Goal: Task Accomplishment & Management: Manage account settings

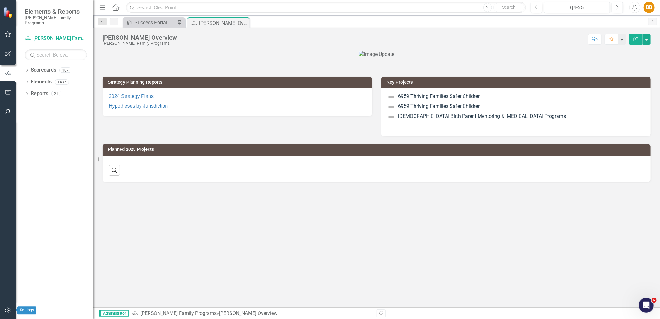
click at [8, 311] on icon "button" at bounding box center [8, 310] width 7 height 5
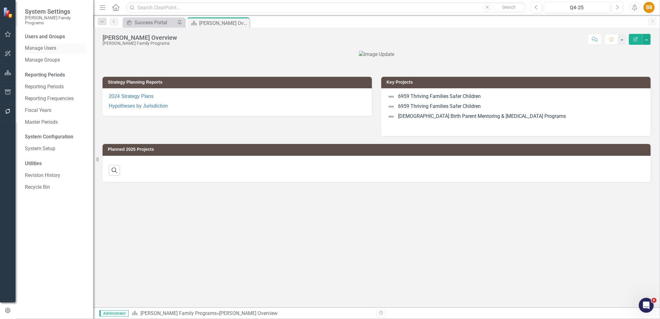
click at [29, 43] on div "Manage Users" at bounding box center [56, 48] width 62 height 10
click at [45, 45] on link "Manage Users" at bounding box center [56, 48] width 62 height 7
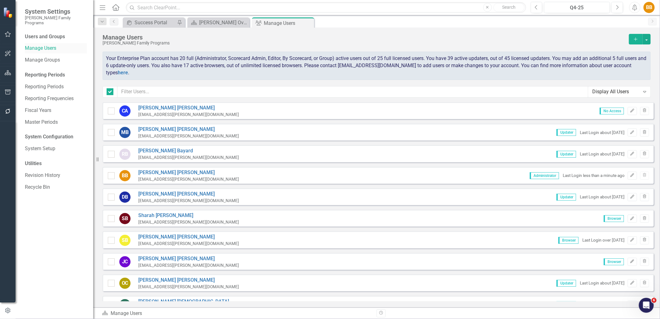
checkbox input "false"
click at [245, 92] on input "text" at bounding box center [352, 91] width 471 height 11
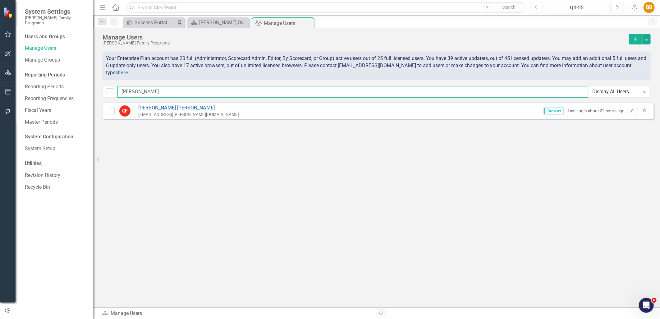
type input "[PERSON_NAME]"
click at [226, 110] on div "CF [PERSON_NAME] [EMAIL_ADDRESS][PERSON_NAME][DOMAIN_NAME] Browser Last Login a…" at bounding box center [378, 110] width 551 height 17
click at [153, 112] on div "[EMAIL_ADDRESS][PERSON_NAME][DOMAIN_NAME]" at bounding box center [188, 115] width 101 height 6
click at [154, 109] on link "[PERSON_NAME]" at bounding box center [188, 107] width 101 height 7
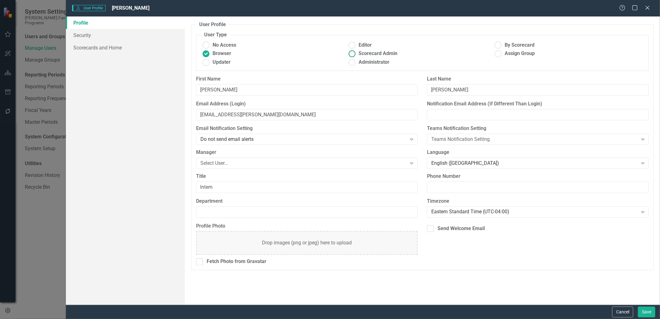
click at [357, 54] on label "Scorecard Admin" at bounding box center [420, 53] width 146 height 7
click at [357, 54] on input "Scorecard Admin" at bounding box center [352, 54] width 10 height 10
radio input "true"
click at [103, 44] on link "Scorecards and Home" at bounding box center [125, 47] width 119 height 12
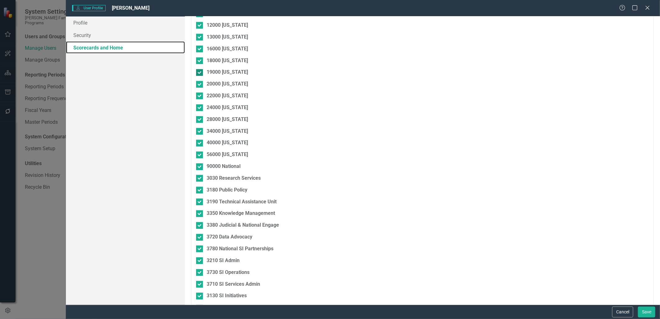
scroll to position [1043, 0]
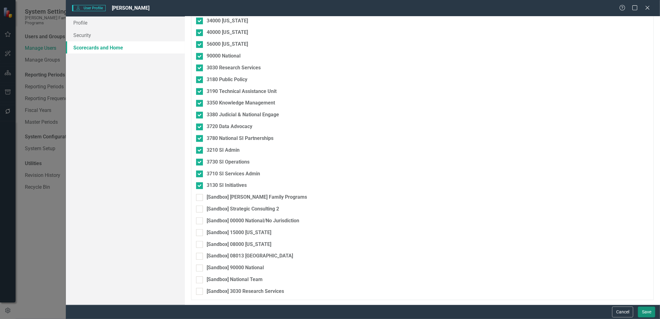
click at [647, 309] on button "Save" at bounding box center [646, 311] width 17 height 11
